Goal: Task Accomplishment & Management: Use online tool/utility

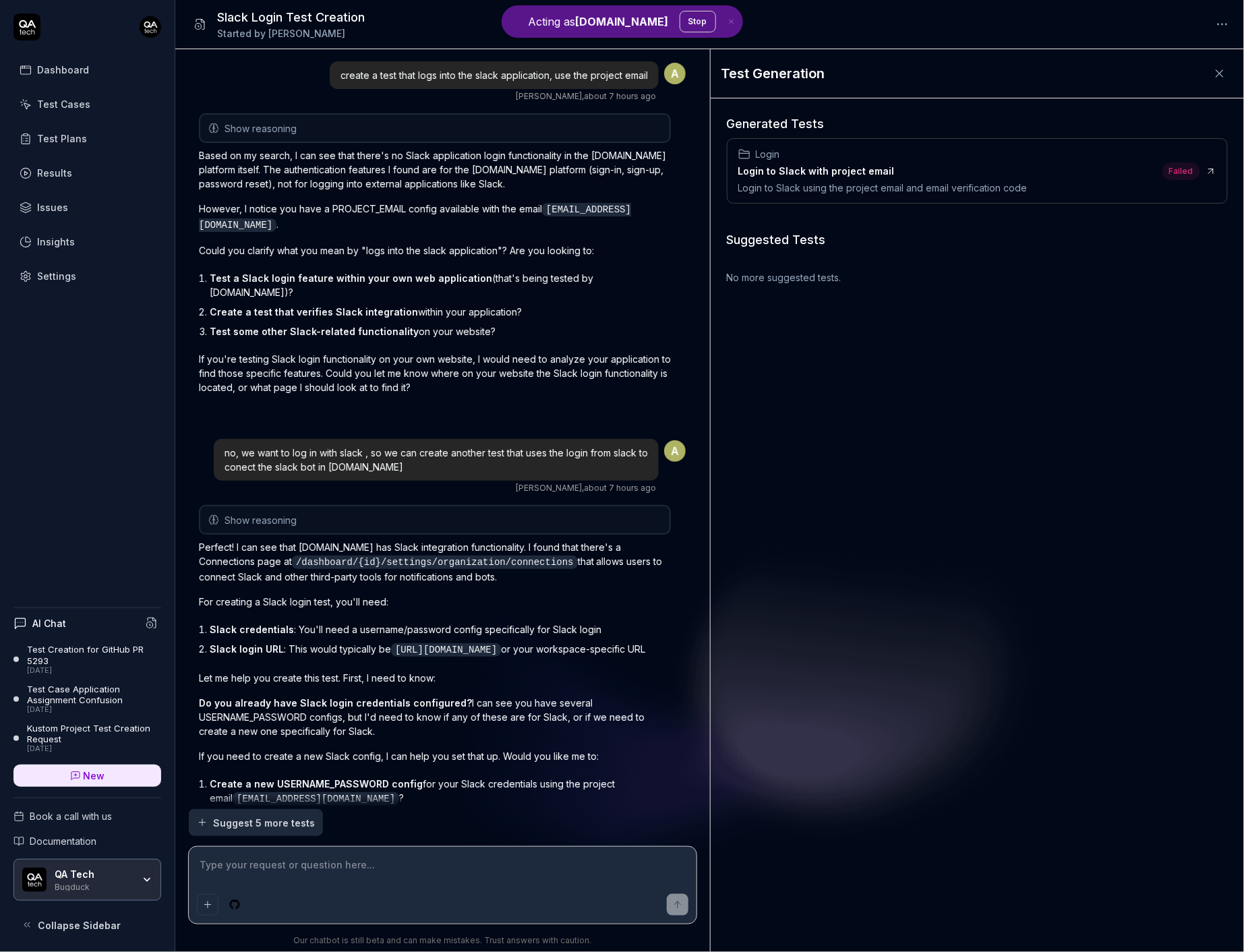
scroll to position [485, 0]
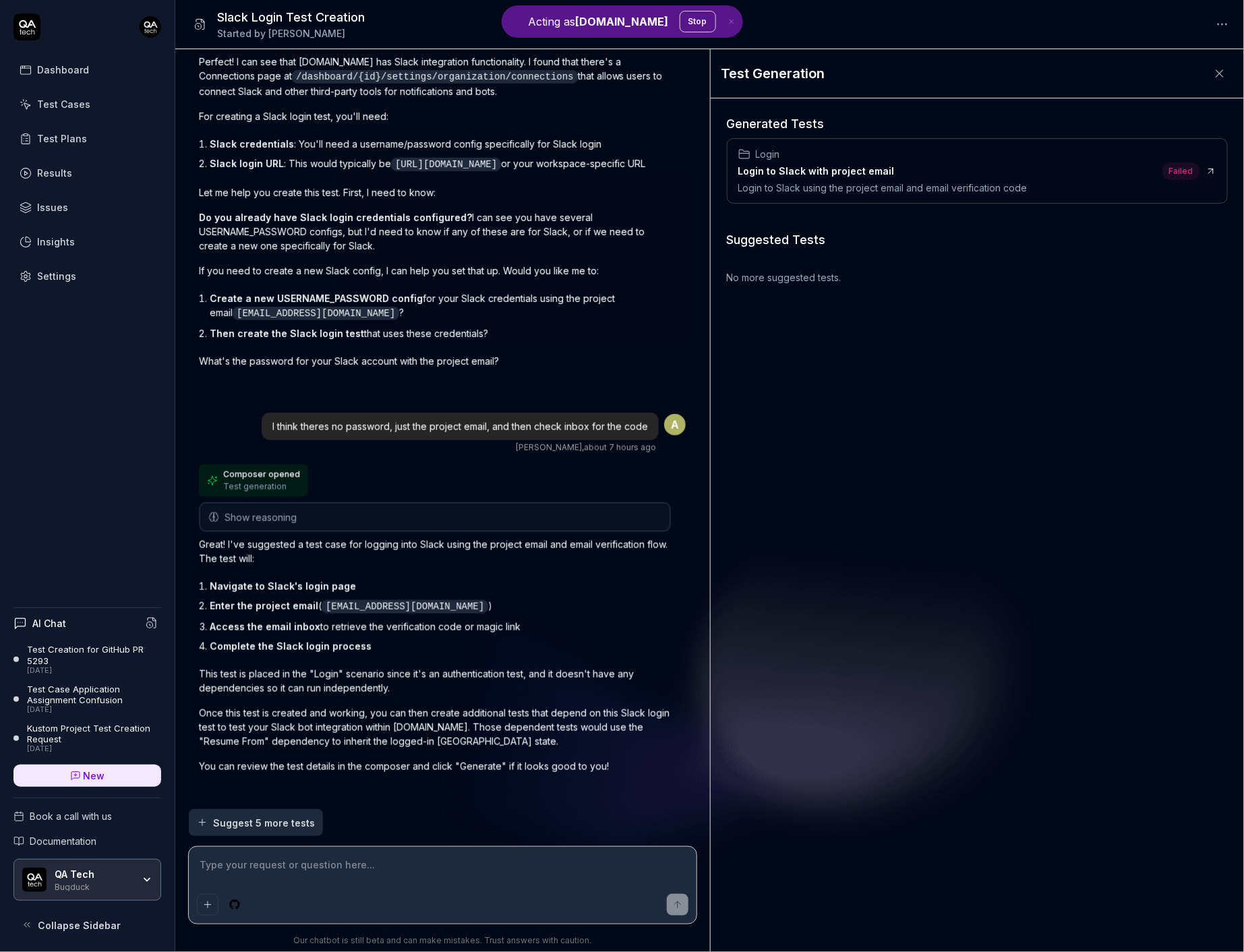
click at [974, 157] on div "Login" at bounding box center [883, 154] width 290 height 14
type textarea "*"
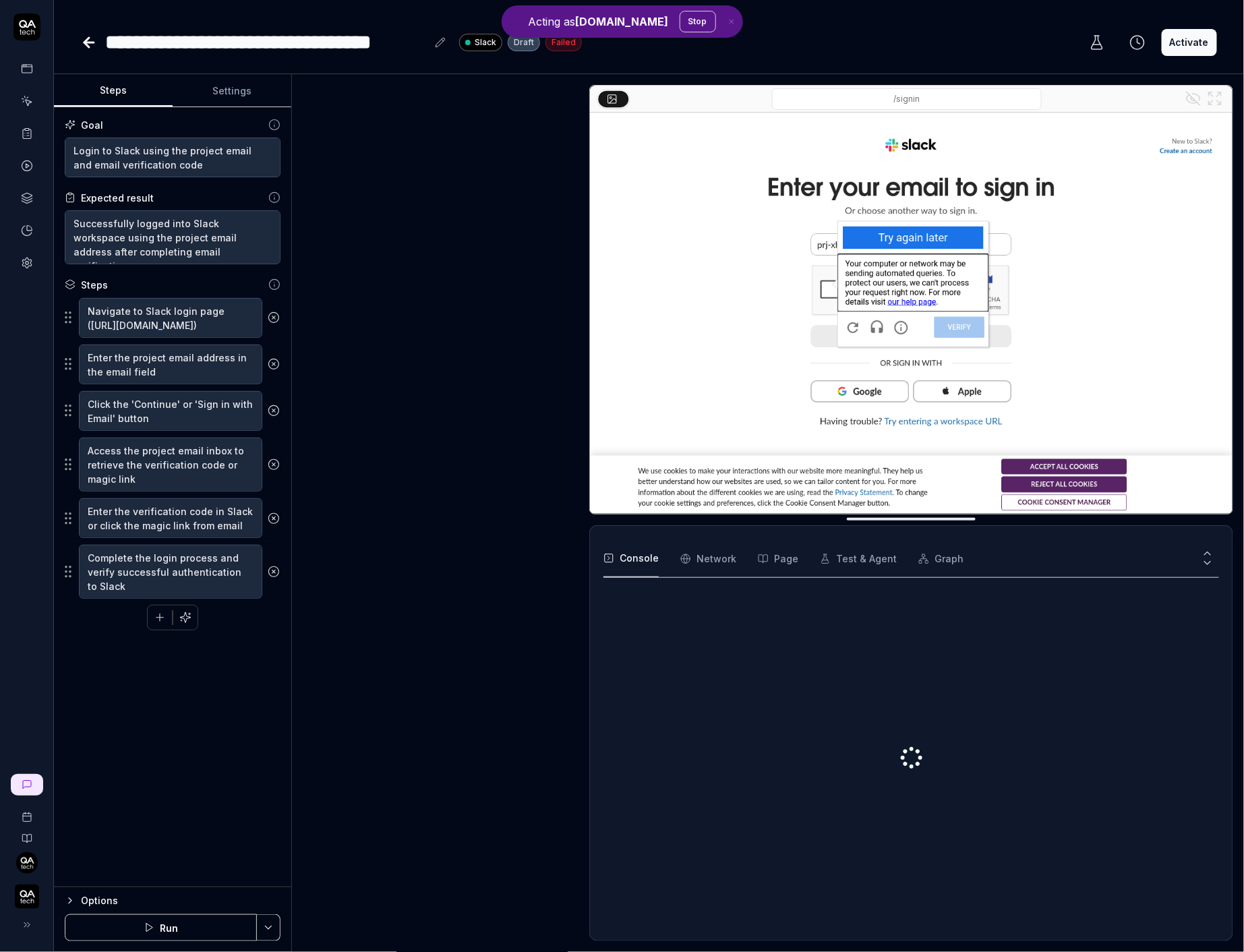
click at [228, 89] on button "Settings" at bounding box center [232, 91] width 119 height 32
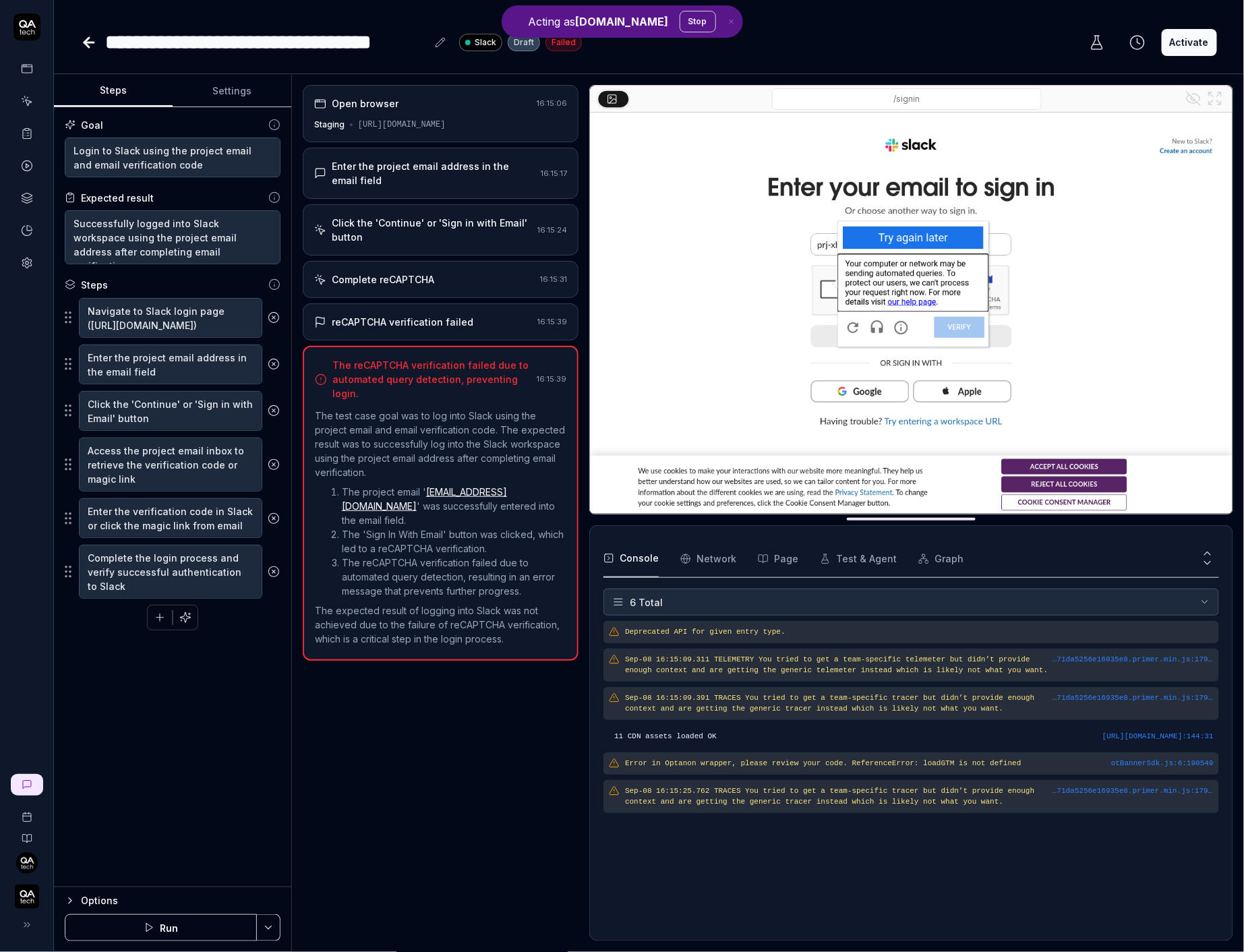
click at [151, 79] on button "Steps" at bounding box center [113, 91] width 119 height 32
type textarea "*"
click at [198, 80] on button "Settings" at bounding box center [232, 91] width 119 height 32
